Goal: Find specific page/section: Find specific page/section

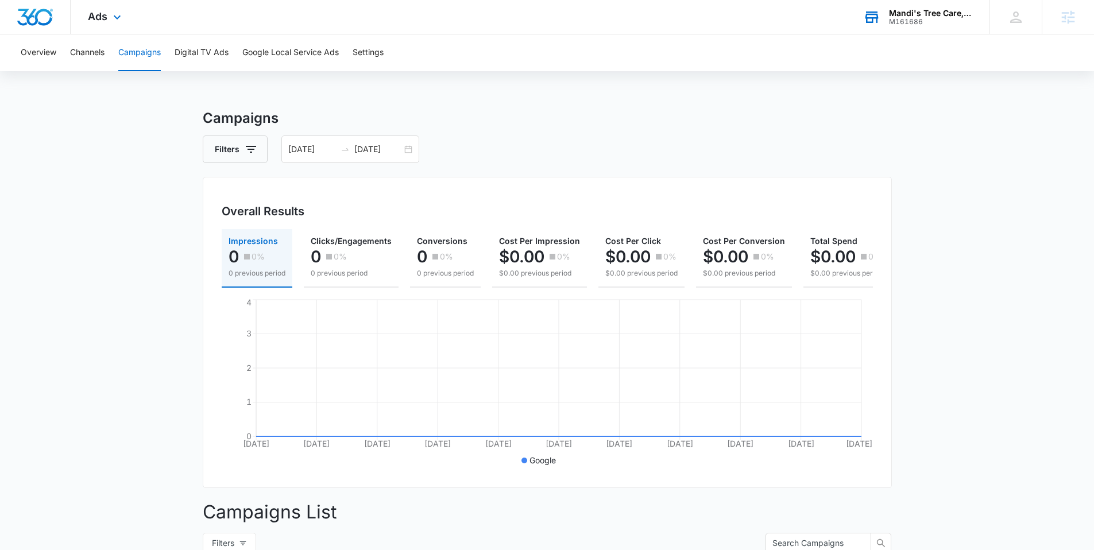
click at [910, 14] on div "Mandi's Tree Care, LLC" at bounding box center [931, 13] width 84 height 9
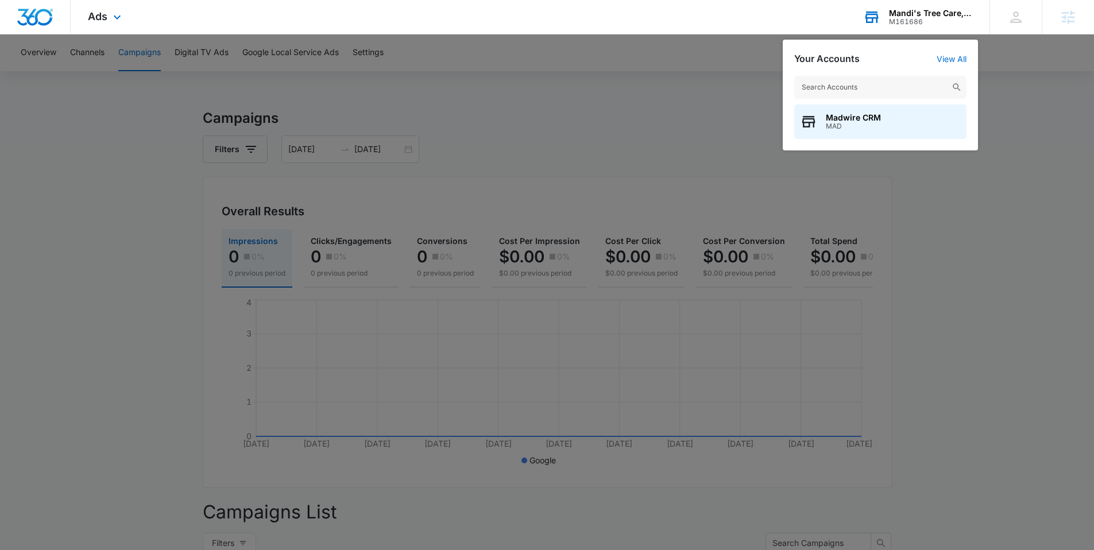
click at [829, 86] on input "text" at bounding box center [880, 87] width 172 height 23
click at [629, 109] on div at bounding box center [547, 275] width 1094 height 550
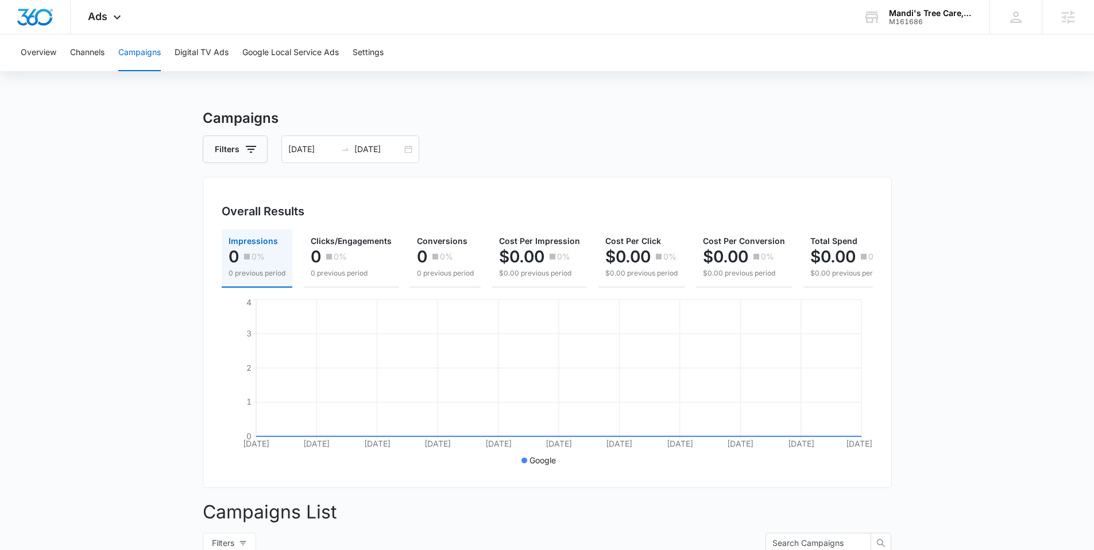
click at [615, 89] on div "Overview Channels Campaigns Digital TV Ads Google Local Service Ads Settings Ca…" at bounding box center [547, 402] width 1094 height 737
click at [122, 138] on main "Campaigns Filters 07/13/2025 08/12/2025 Overall Results Impressions 0 0% 0 prev…" at bounding box center [547, 439] width 1094 height 663
click at [507, 106] on div "Overview Channels Campaigns Digital TV Ads Google Local Service Ads Settings Ca…" at bounding box center [547, 402] width 1094 height 737
click at [529, 120] on h3 "Campaigns" at bounding box center [547, 118] width 689 height 21
click at [910, 12] on div "Mandi's Tree Care, LLC" at bounding box center [931, 13] width 84 height 9
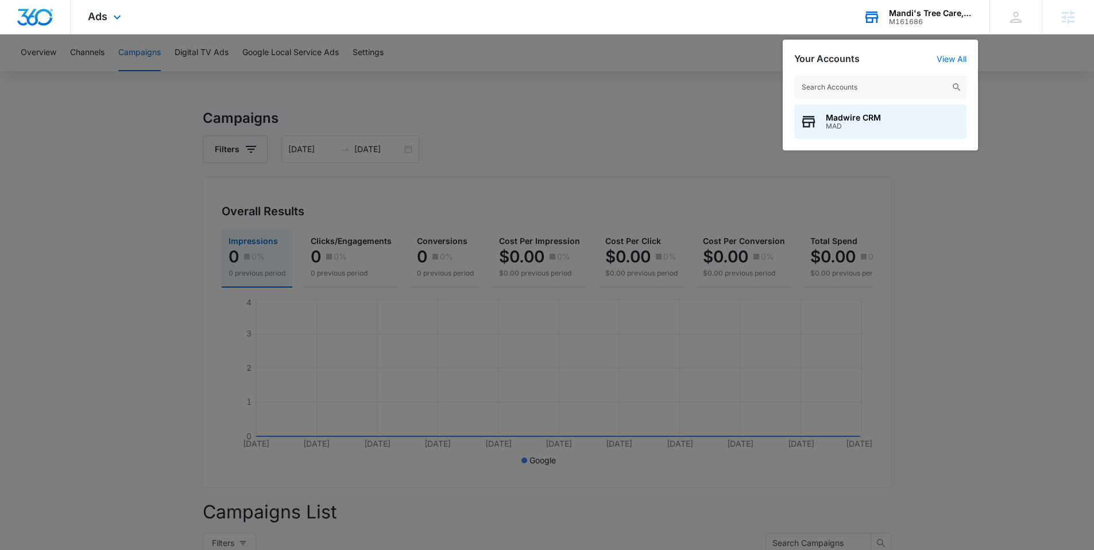
drag, startPoint x: 849, startPoint y: 81, endPoint x: 898, endPoint y: 74, distance: 49.9
click at [858, 74] on div "Madwire CRM MAD" at bounding box center [880, 107] width 195 height 86
type input "robins plumb"
click at [844, 118] on span "Robins Plumbing, Inc." at bounding box center [869, 117] width 87 height 9
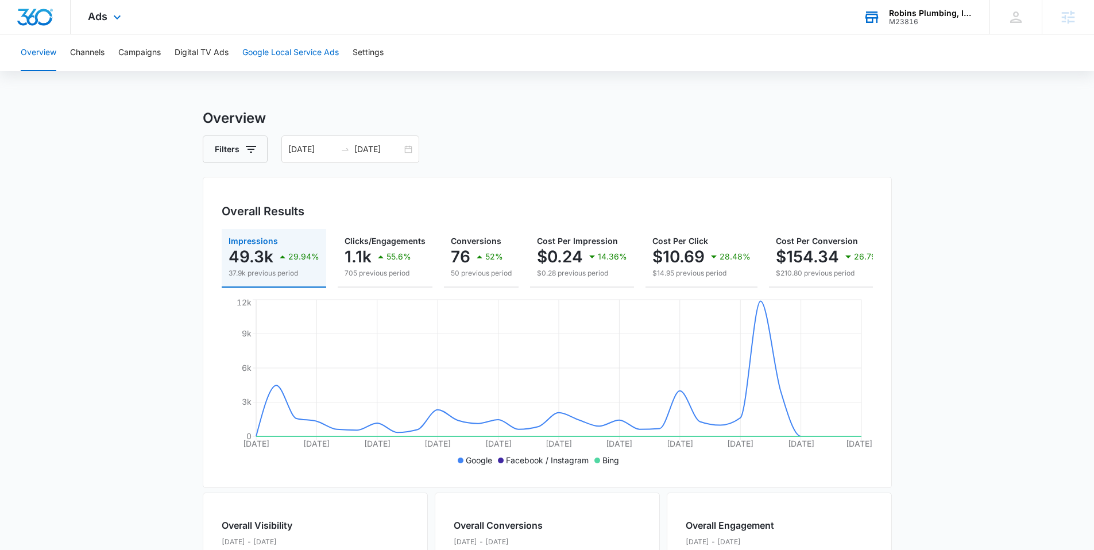
click at [290, 53] on button "Google Local Service Ads" at bounding box center [290, 52] width 97 height 37
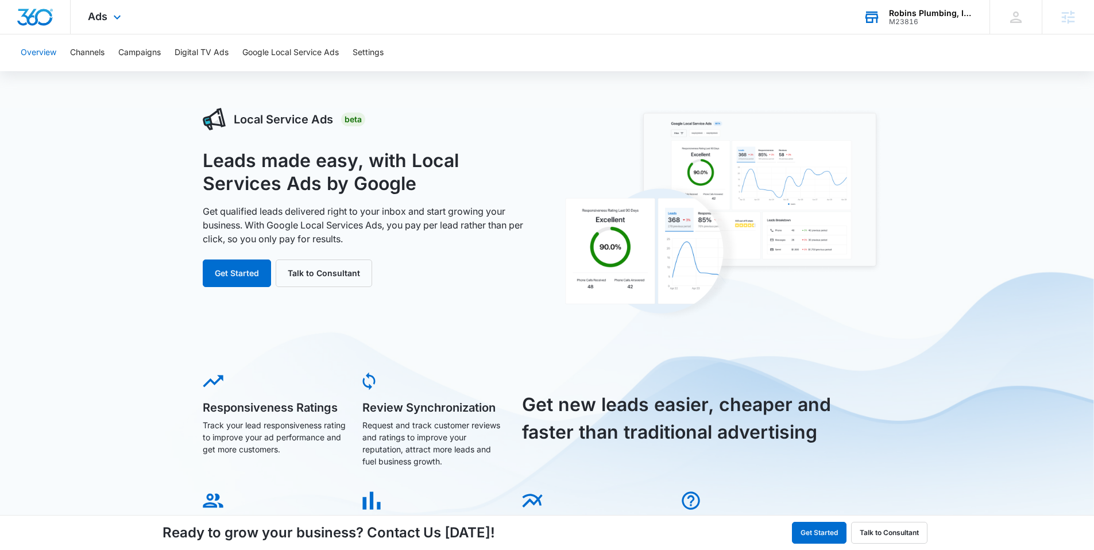
click at [37, 51] on button "Overview" at bounding box center [39, 52] width 36 height 37
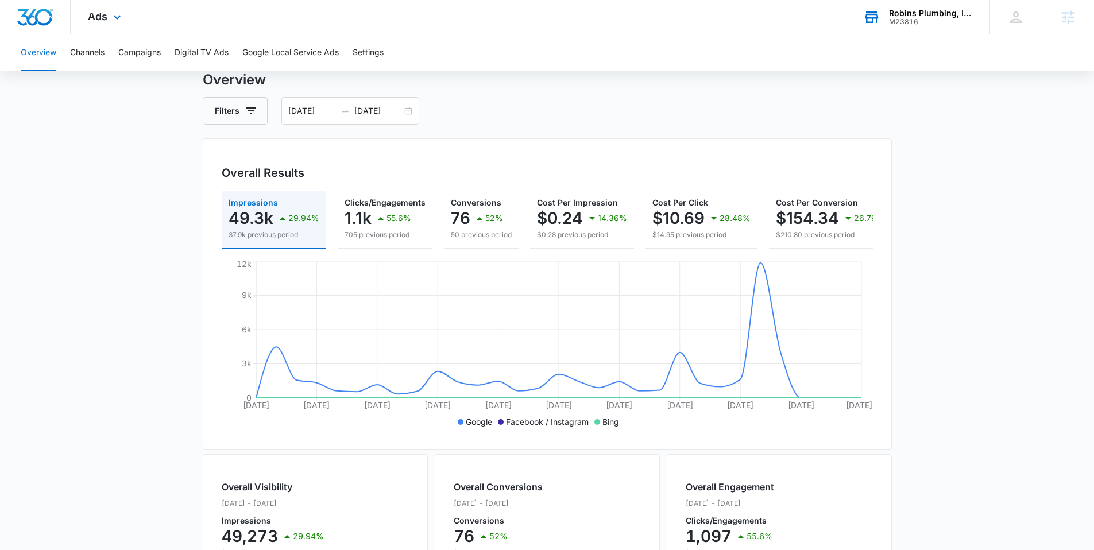
scroll to position [45, 0]
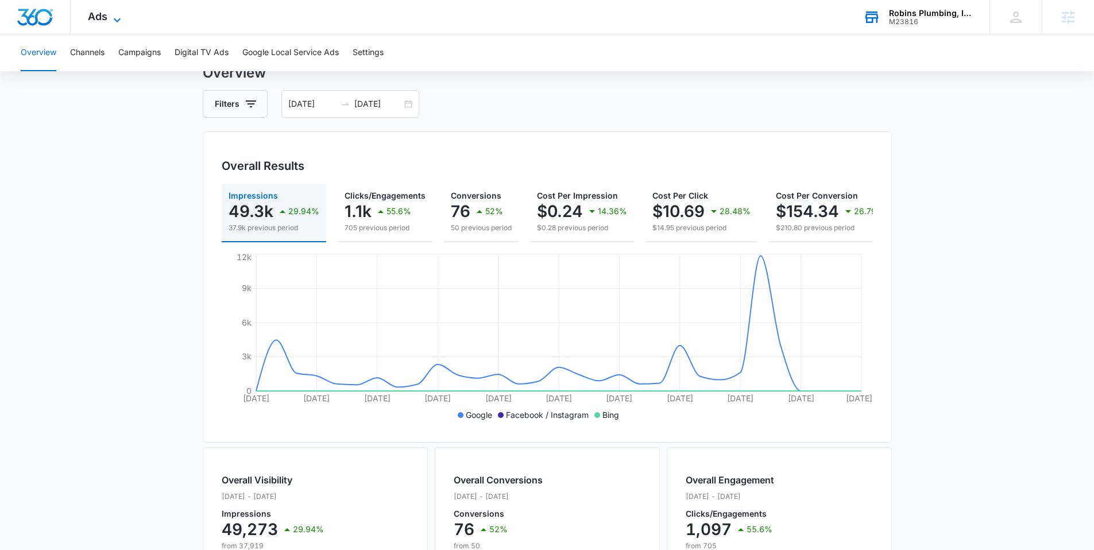
click at [106, 14] on span "Ads" at bounding box center [98, 16] width 20 height 12
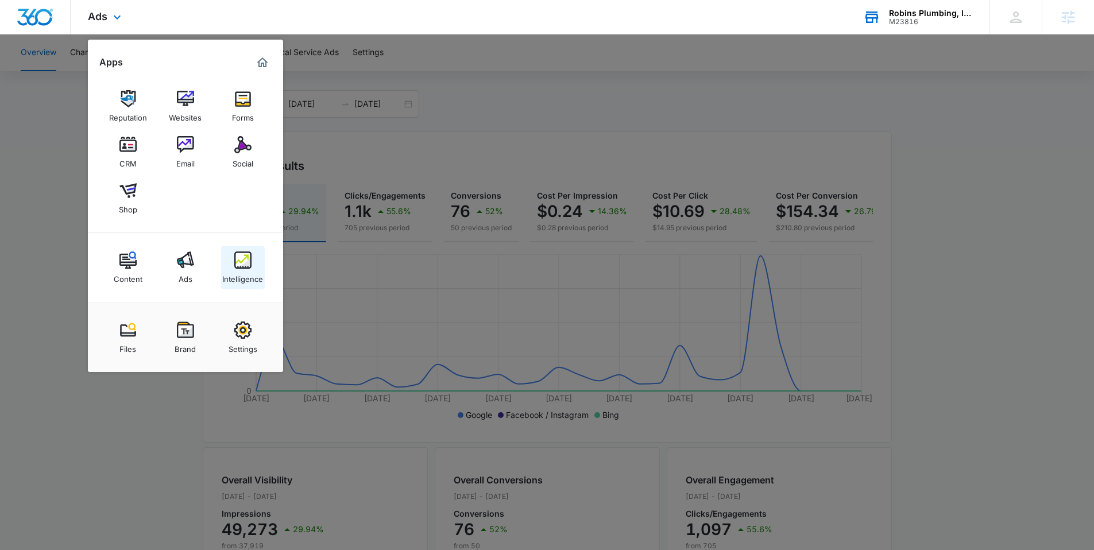
click at [246, 261] on img at bounding box center [242, 260] width 17 height 17
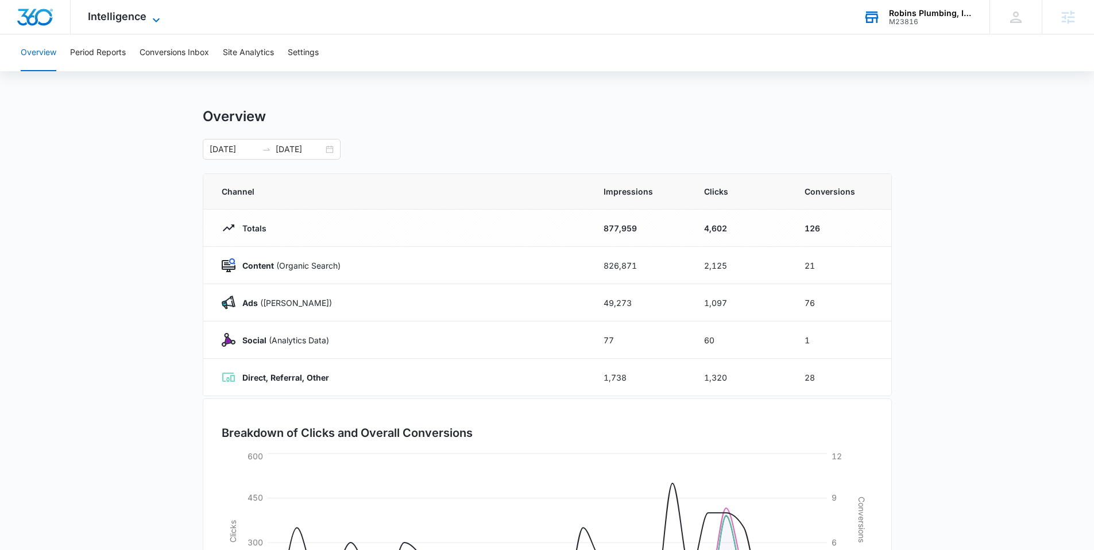
click at [153, 20] on icon at bounding box center [156, 20] width 14 height 14
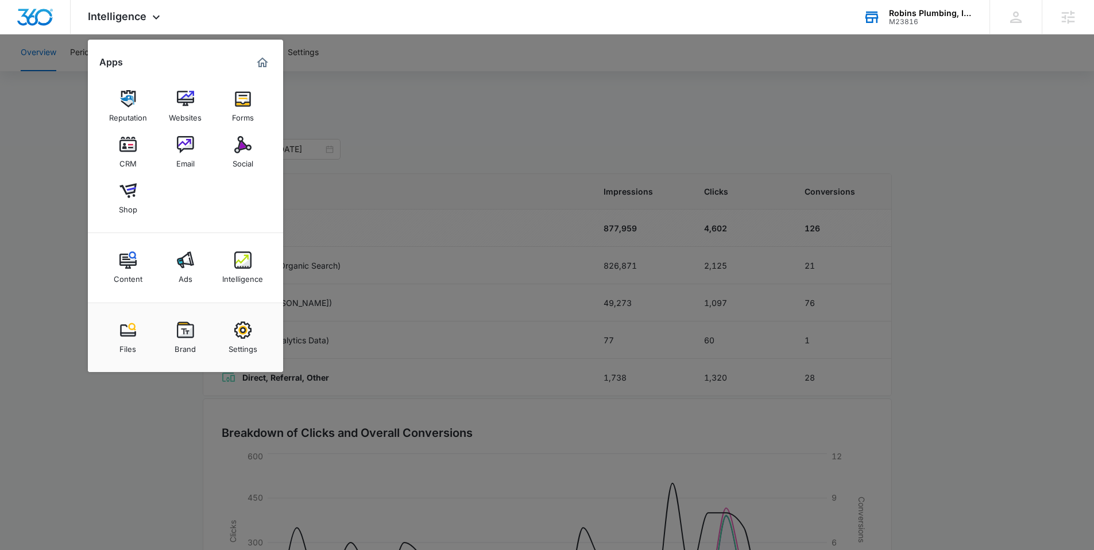
click at [53, 221] on div at bounding box center [547, 275] width 1094 height 550
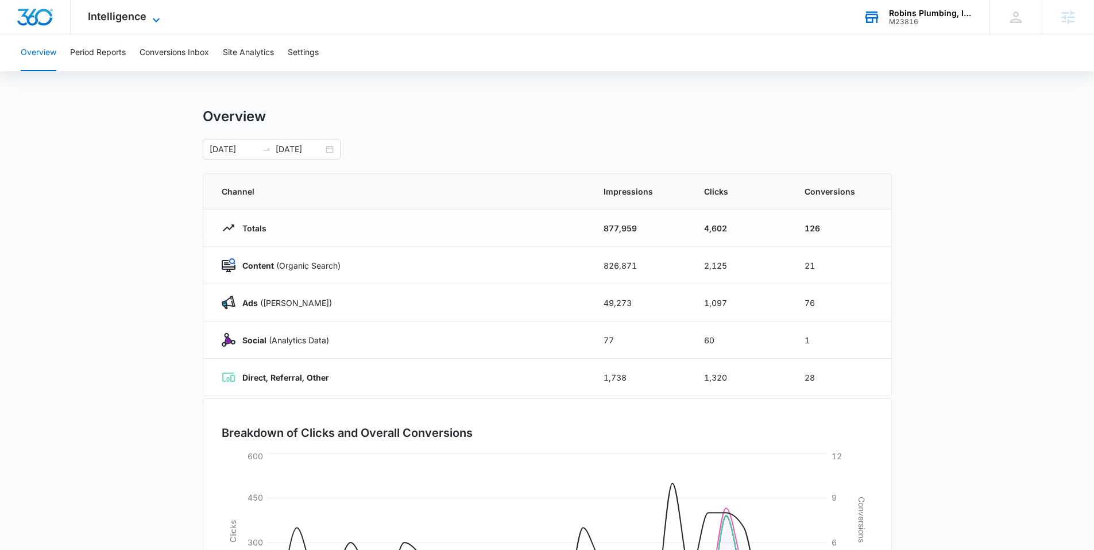
click at [156, 17] on icon at bounding box center [156, 20] width 14 height 14
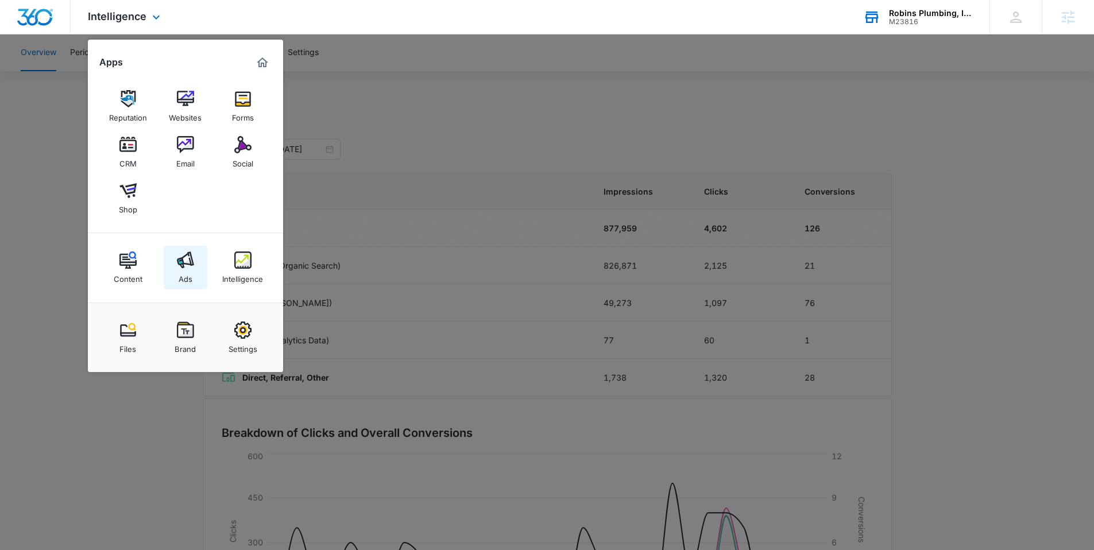
click at [182, 261] on img at bounding box center [185, 260] width 17 height 17
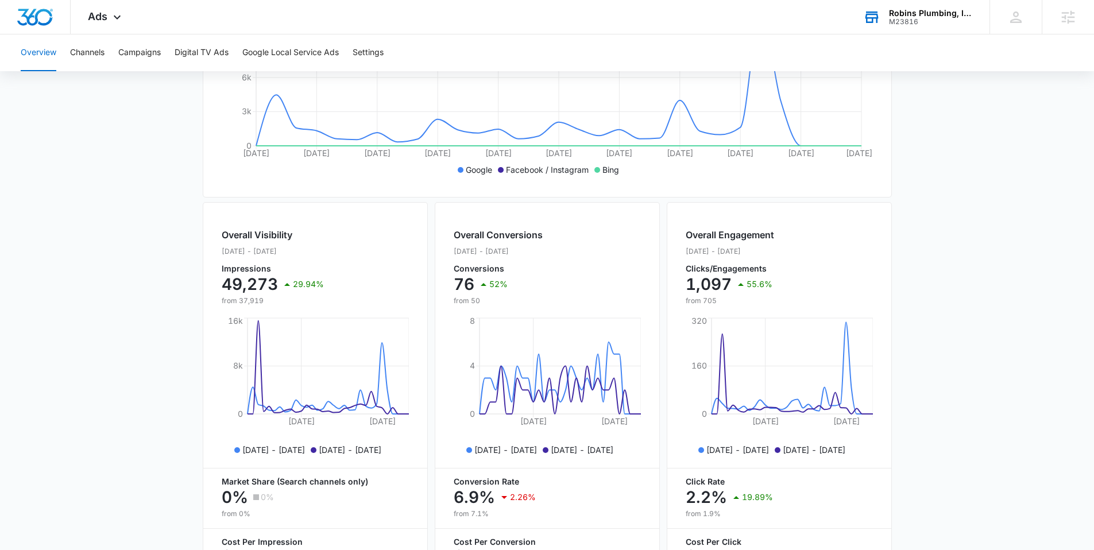
scroll to position [162, 0]
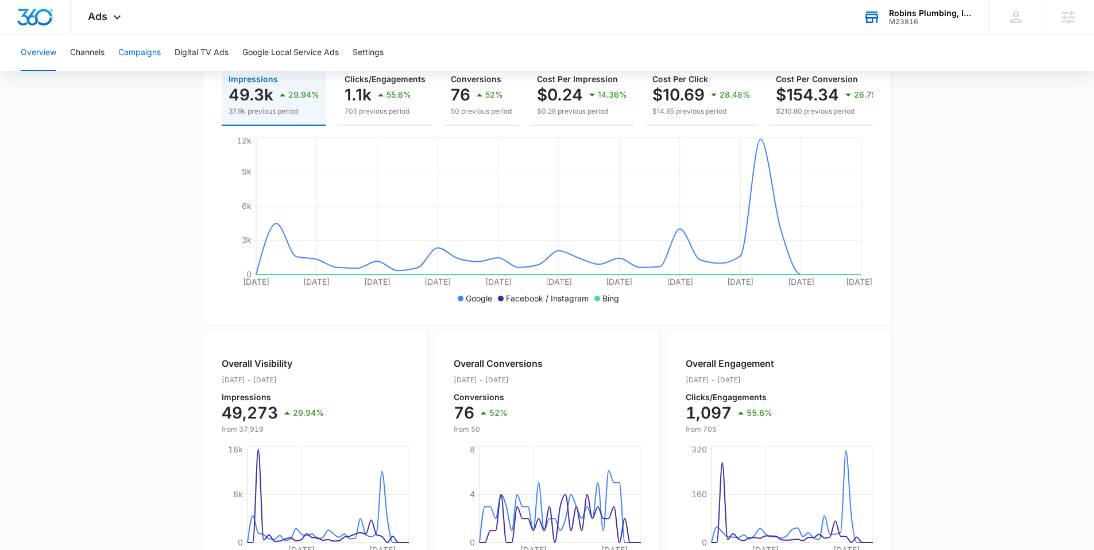
click at [146, 55] on button "Campaigns" at bounding box center [139, 52] width 43 height 37
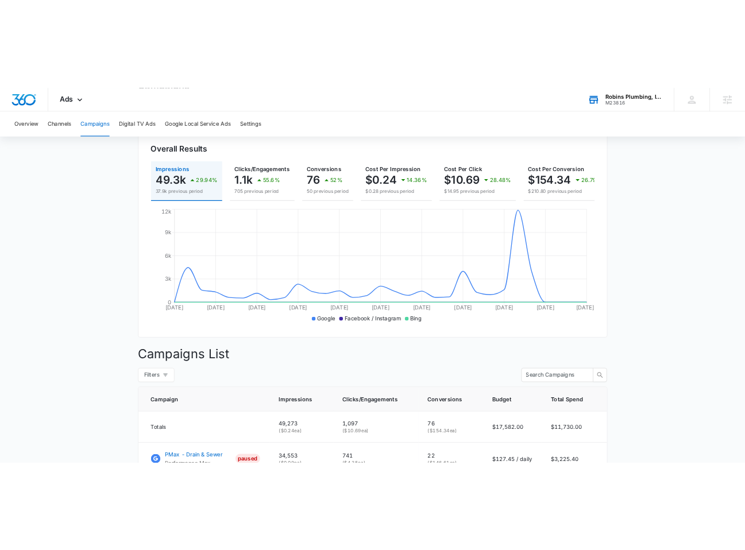
scroll to position [111, 0]
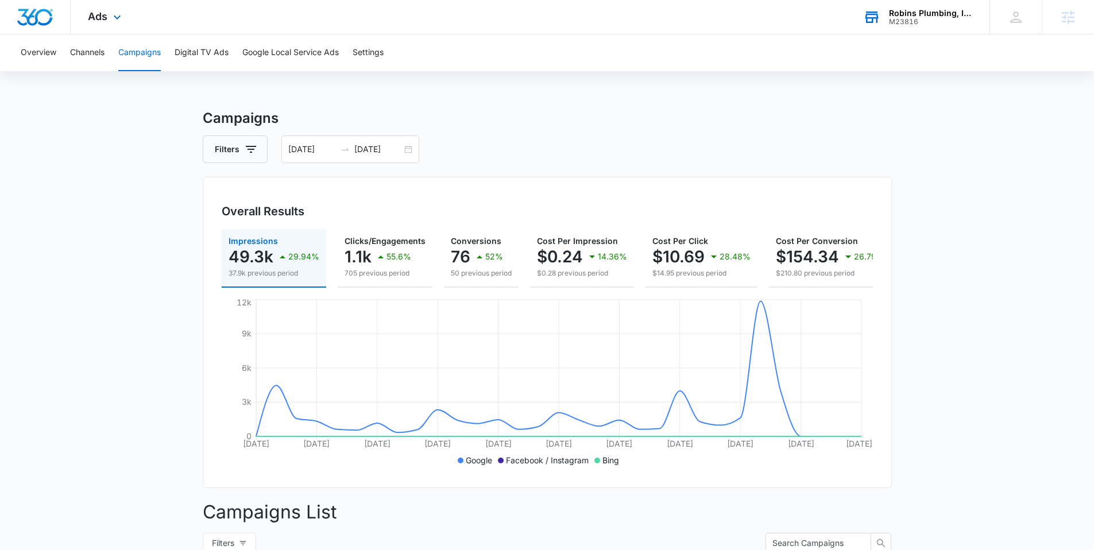
click at [905, 22] on div "M23816" at bounding box center [931, 22] width 84 height 8
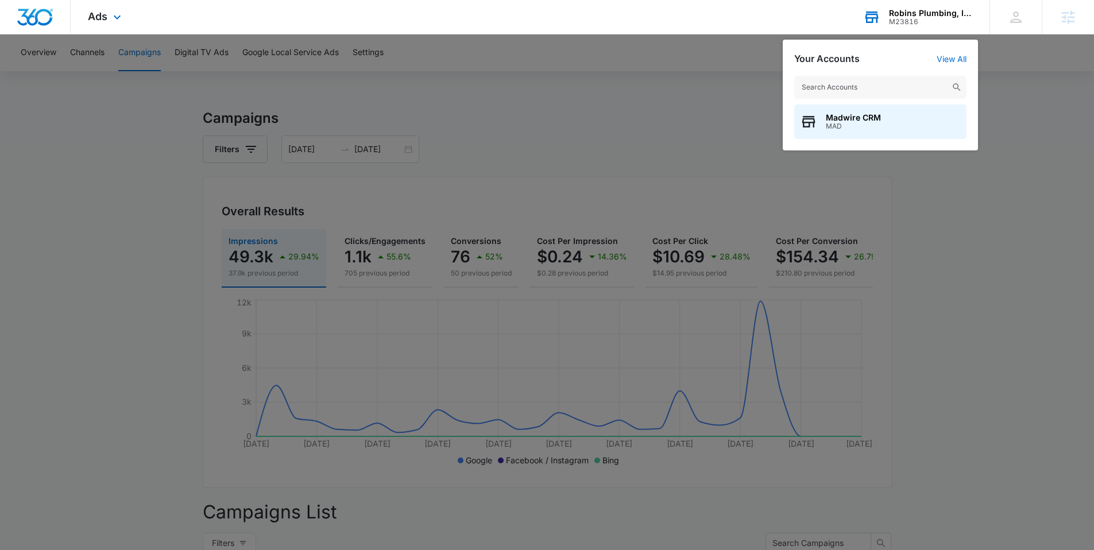
drag, startPoint x: 851, startPoint y: 89, endPoint x: 848, endPoint y: 83, distance: 6.9
click at [851, 87] on input "text" at bounding box center [880, 87] width 172 height 23
type input "M38683"
click at [843, 123] on span "M38683" at bounding box center [854, 126] width 57 height 8
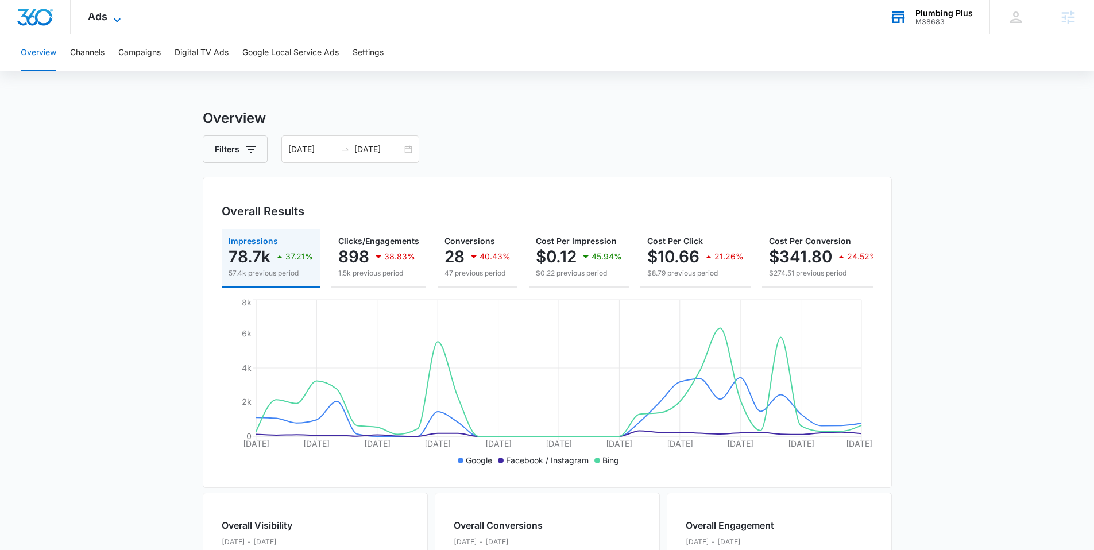
click at [117, 16] on icon at bounding box center [117, 20] width 14 height 14
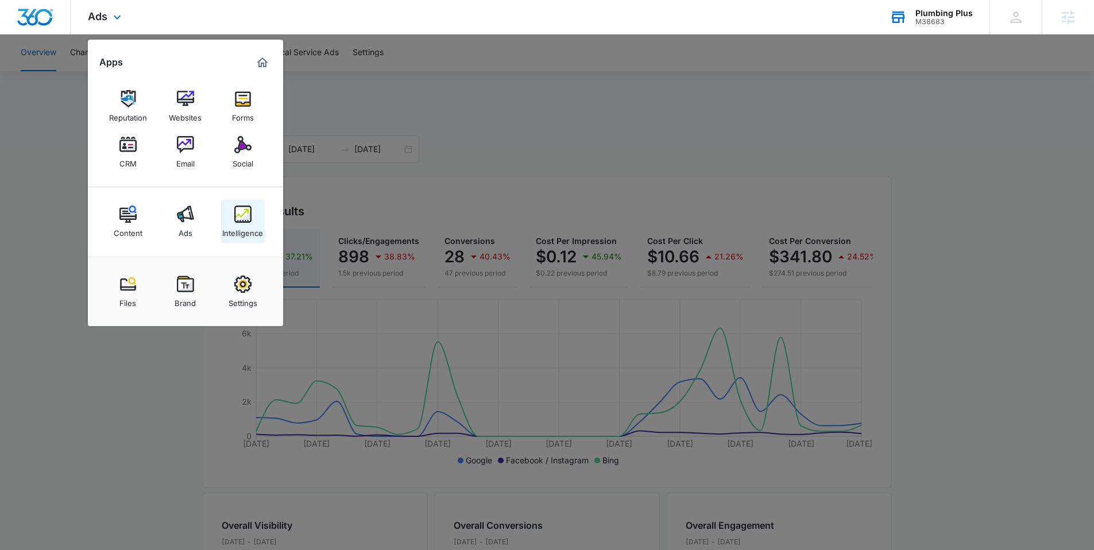
click at [243, 217] on img at bounding box center [242, 214] width 17 height 17
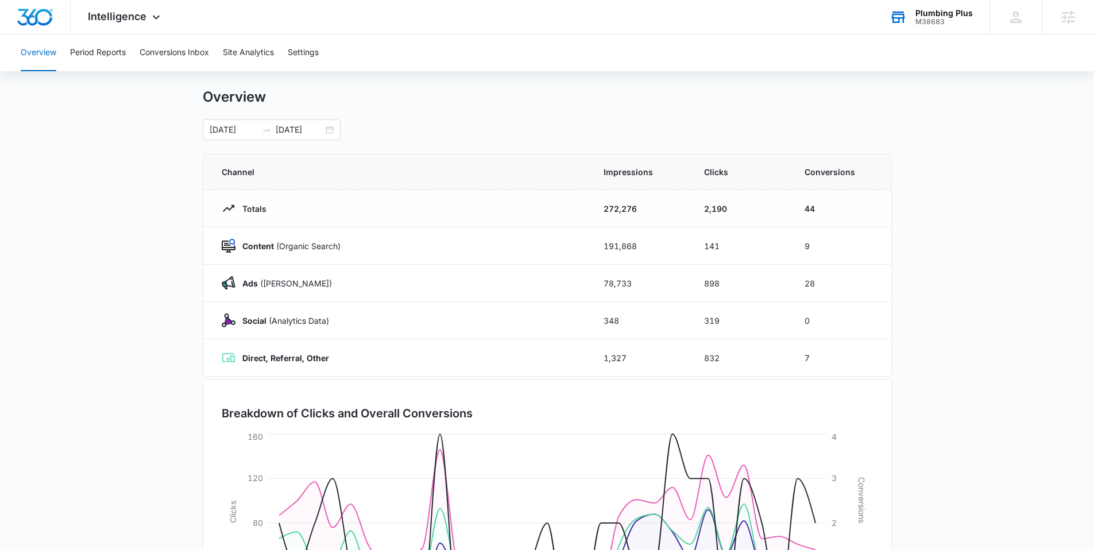
scroll to position [22, 0]
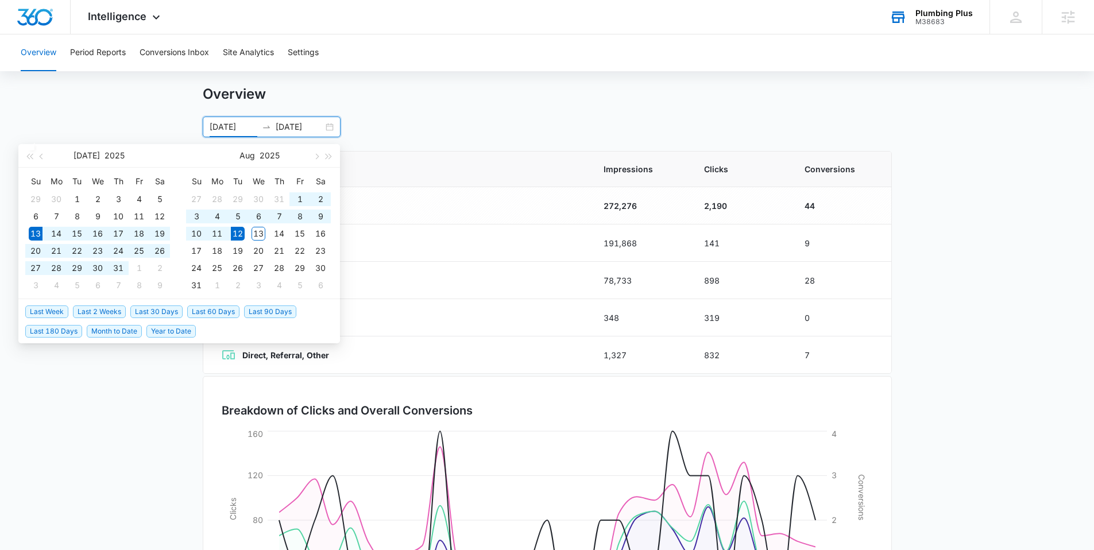
drag, startPoint x: 210, startPoint y: 128, endPoint x: 410, endPoint y: 126, distance: 200.5
click at [410, 126] on div "07/13/2025 08/12/2025 Jul 2025 Su Mo Tu We Th Fr Sa 29 30 1 2 3 4 5 6 7 8 9 10 …" at bounding box center [547, 127] width 689 height 21
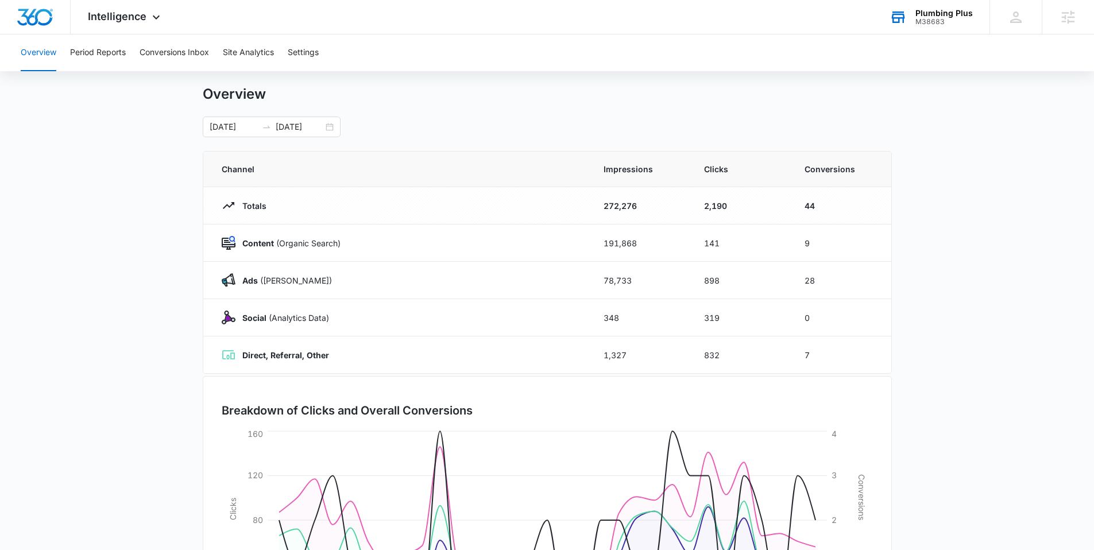
drag, startPoint x: 436, startPoint y: 111, endPoint x: 426, endPoint y: 110, distance: 10.4
click at [431, 111] on div "Overview 07/13/2025 08/12/2025 Jul 2025 Su Mo Tu We Th Fr Sa 29 30 1 2 3 4 5 6 …" at bounding box center [547, 112] width 689 height 52
click at [260, 125] on div at bounding box center [266, 126] width 18 height 9
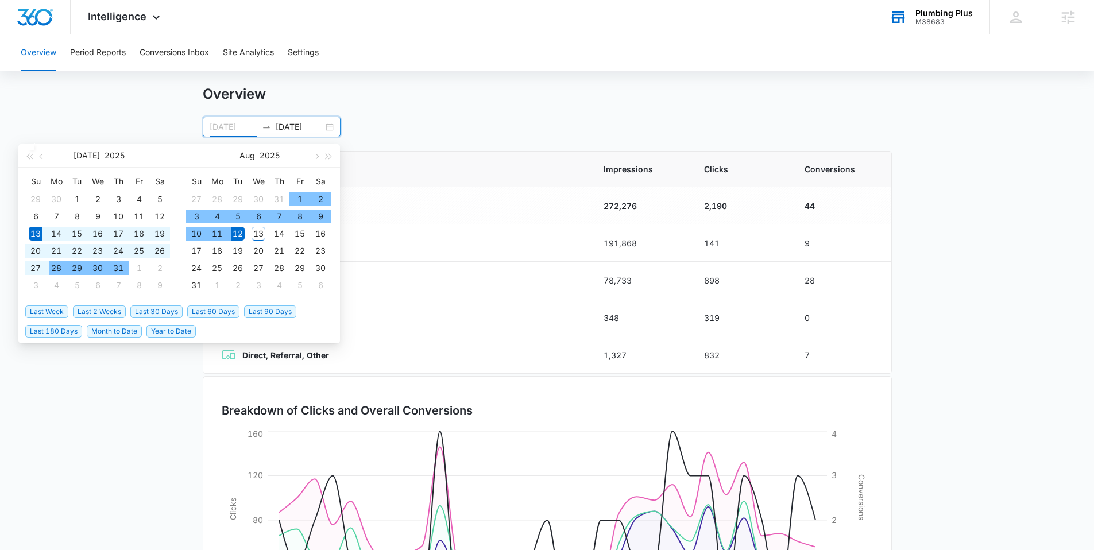
type input "07/13/2025"
click at [452, 102] on div "Overview" at bounding box center [547, 94] width 689 height 17
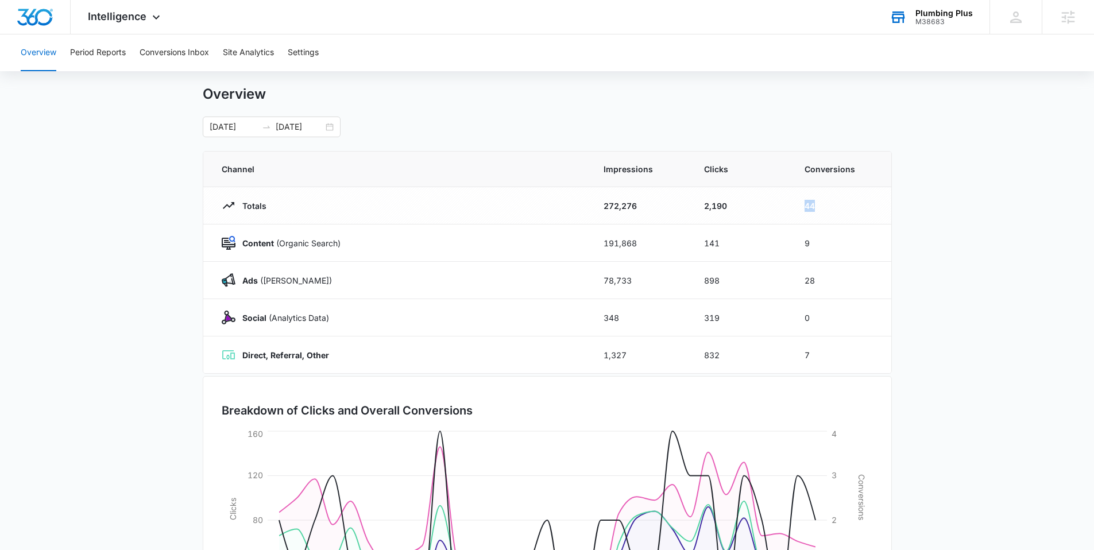
drag, startPoint x: 821, startPoint y: 204, endPoint x: 761, endPoint y: 202, distance: 60.9
click at [761, 202] on tr "Totals 272,276 2,190 44" at bounding box center [547, 205] width 688 height 37
drag, startPoint x: 807, startPoint y: 242, endPoint x: 796, endPoint y: 242, distance: 11.5
click at [796, 242] on td "9" at bounding box center [841, 243] width 101 height 37
drag, startPoint x: 820, startPoint y: 281, endPoint x: 789, endPoint y: 282, distance: 30.5
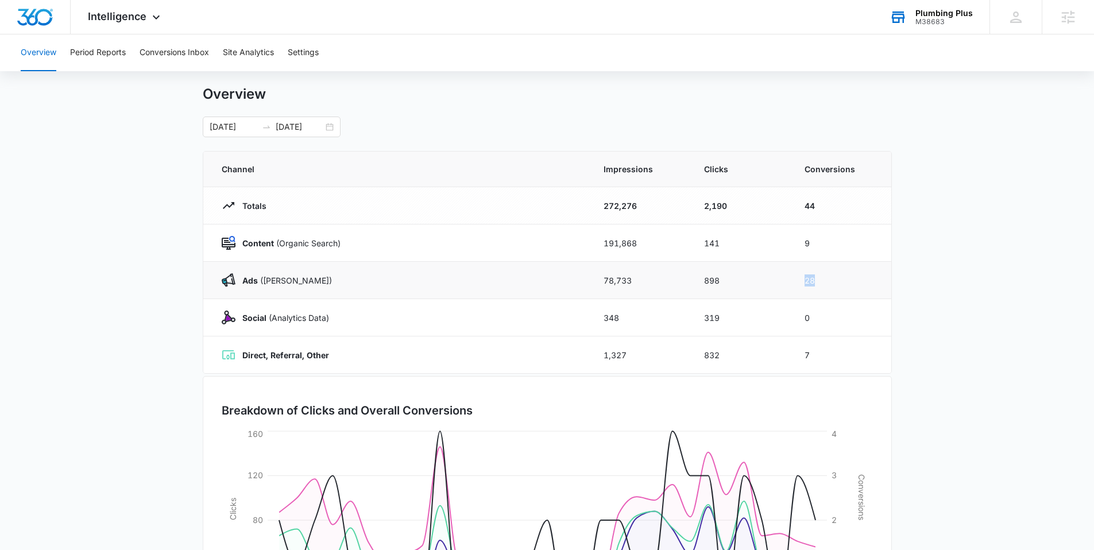
click at [789, 282] on tr "Ads (Ad Campaigns) 78,733 898 28" at bounding box center [547, 280] width 688 height 37
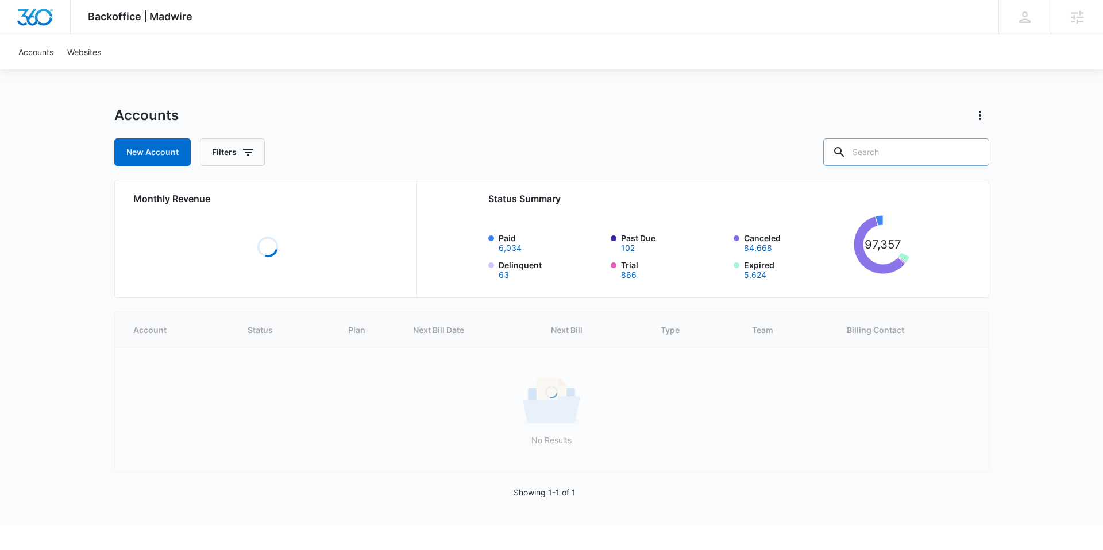
click at [897, 147] on input "text" at bounding box center [906, 152] width 166 height 28
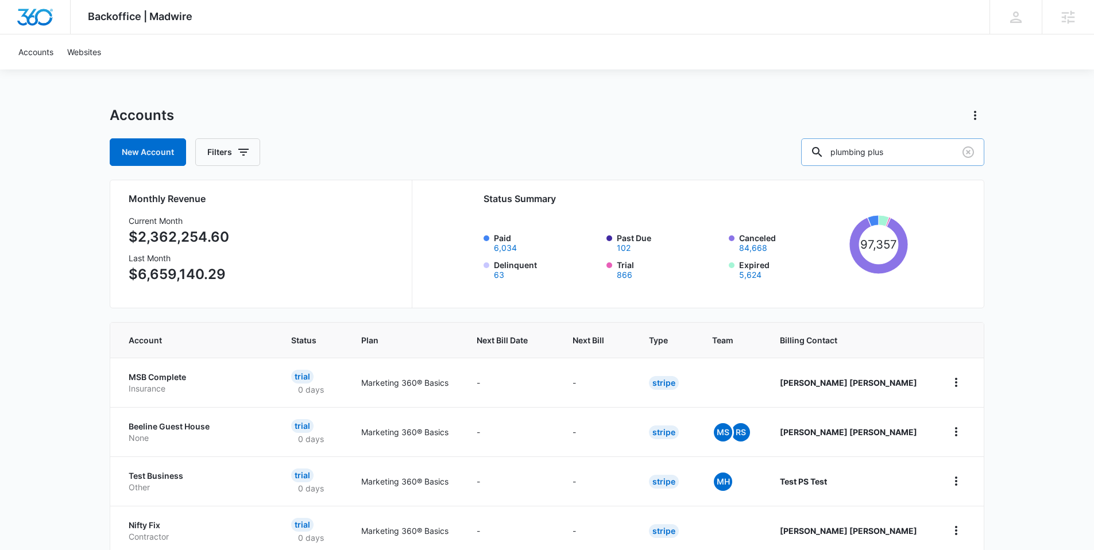
type input "plumbing plus"
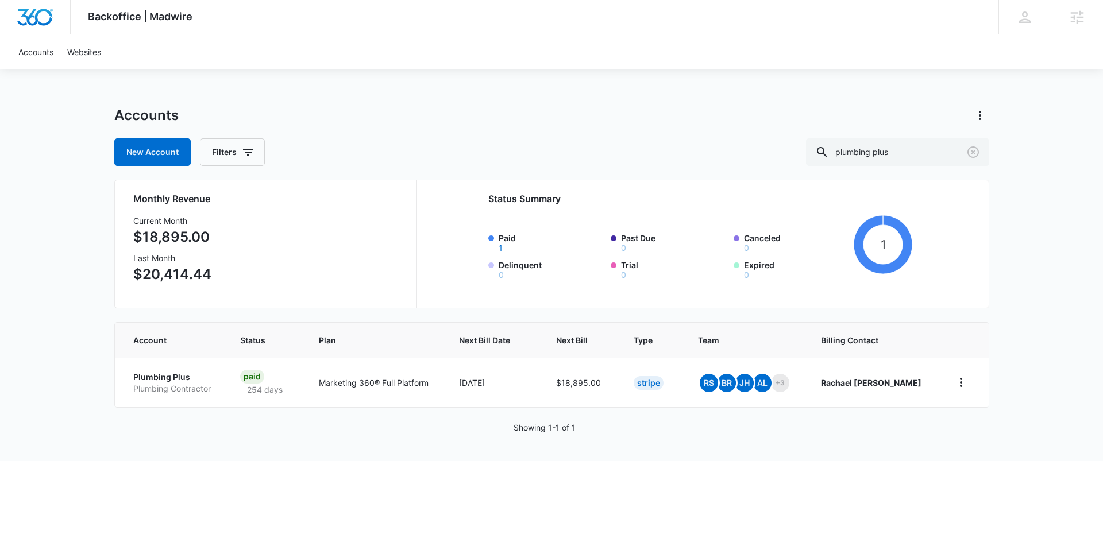
click at [767, 144] on div "New Account Filters plumbing plus" at bounding box center [551, 152] width 875 height 28
